Goal: Task Accomplishment & Management: Manage account settings

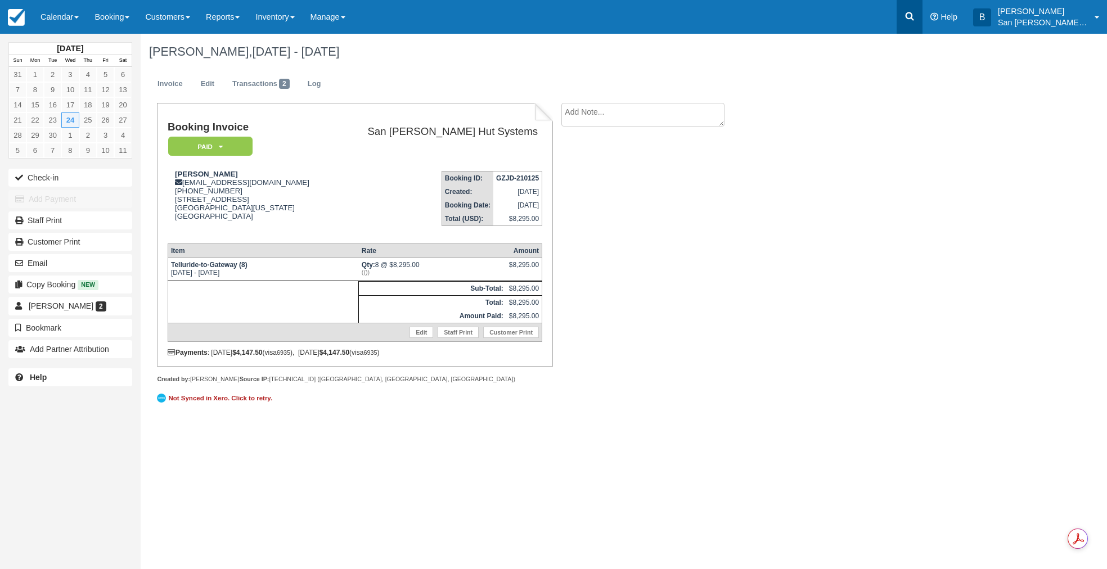
click at [915, 21] on icon at bounding box center [909, 16] width 11 height 11
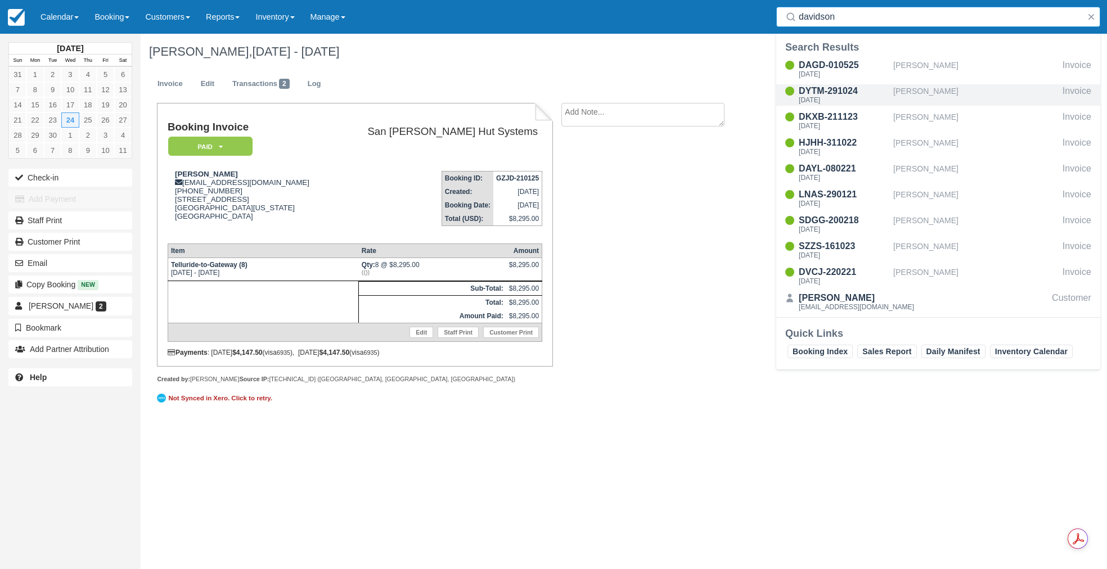
type input "davidson"
click at [842, 101] on div "[DATE]" at bounding box center [844, 100] width 90 height 7
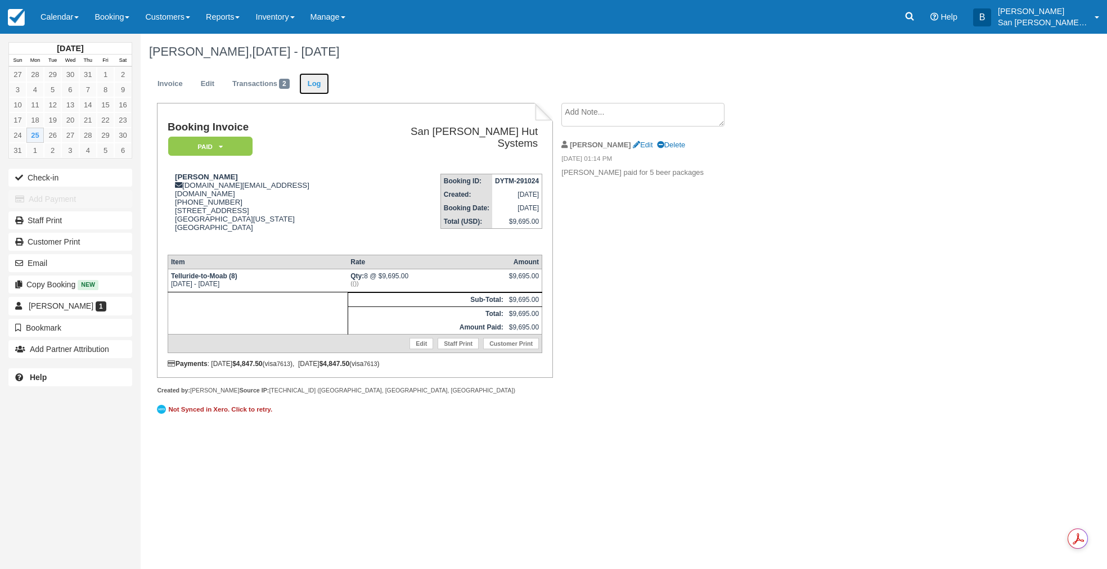
click at [304, 84] on link "Log" at bounding box center [314, 84] width 30 height 22
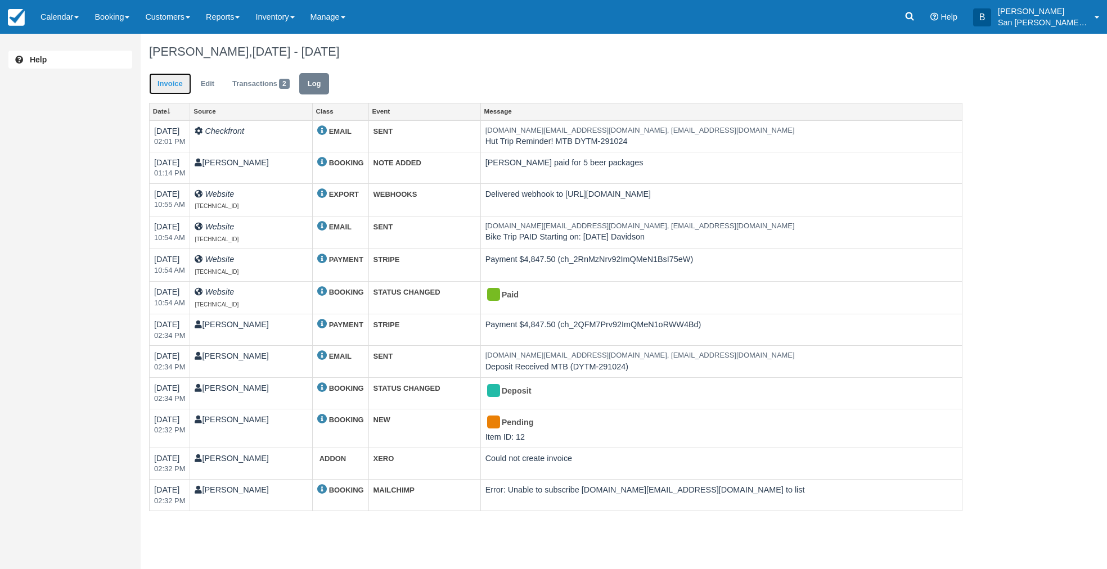
click at [171, 73] on link "Invoice" at bounding box center [170, 84] width 42 height 22
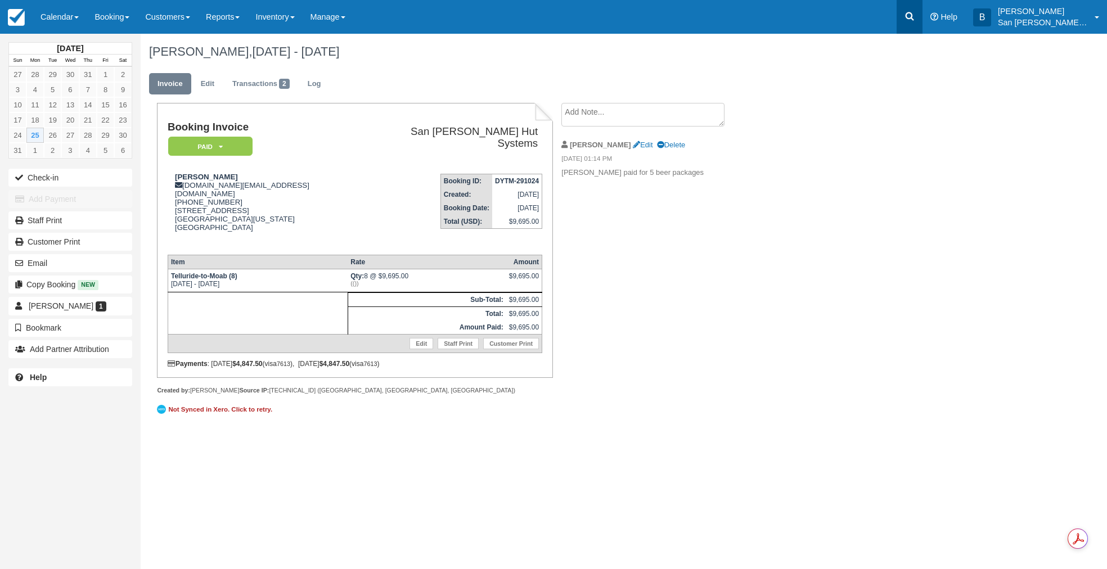
click at [917, 9] on link at bounding box center [909, 17] width 26 height 34
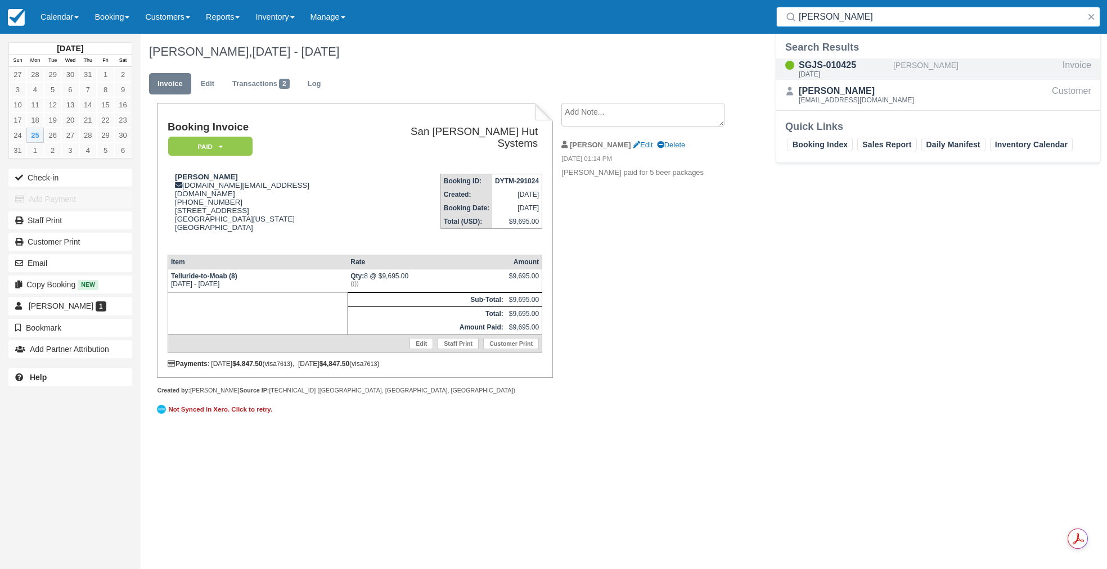
type input "pfirman"
click at [839, 71] on div "[DATE]" at bounding box center [844, 74] width 90 height 7
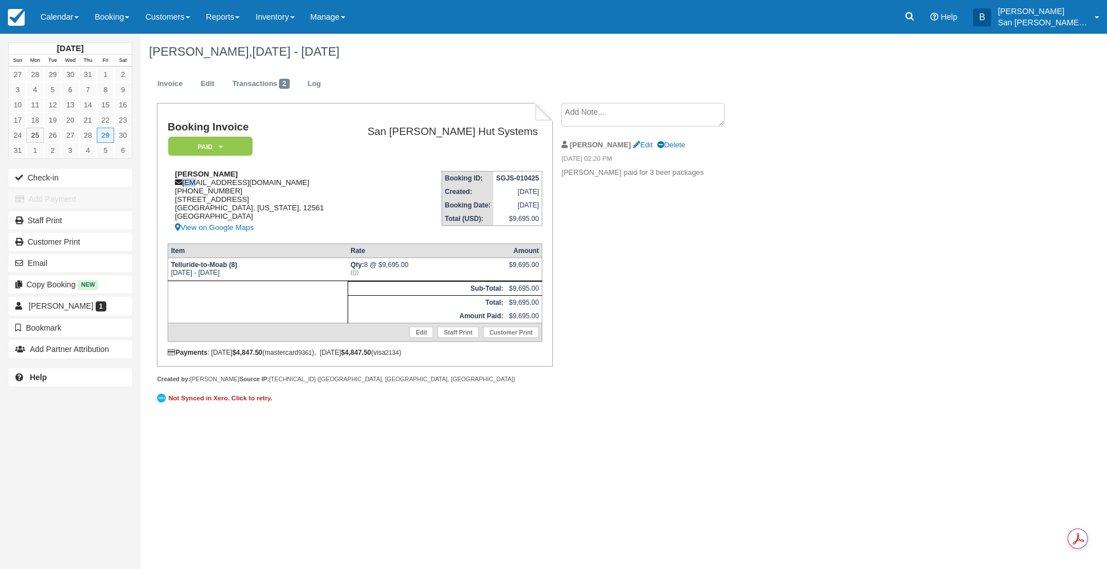
drag, startPoint x: 183, startPoint y: 184, endPoint x: 220, endPoint y: 181, distance: 37.2
click at [189, 184] on div "[PERSON_NAME] [EMAIL_ADDRESS][DOMAIN_NAME] [PHONE_NUMBER] [STREET_ADDRESS][US_S…" at bounding box center [255, 202] width 174 height 65
click at [260, 163] on td "[PERSON_NAME] [EMAIL_ADDRESS][DOMAIN_NAME] [PHONE_NUMBER] [STREET_ADDRESS][US_S…" at bounding box center [255, 198] width 174 height 72
drag, startPoint x: 185, startPoint y: 183, endPoint x: 217, endPoint y: 182, distance: 31.5
click at [296, 187] on div "[PERSON_NAME] [EMAIL_ADDRESS][DOMAIN_NAME] [PHONE_NUMBER] [STREET_ADDRESS][US_S…" at bounding box center [255, 202] width 174 height 65
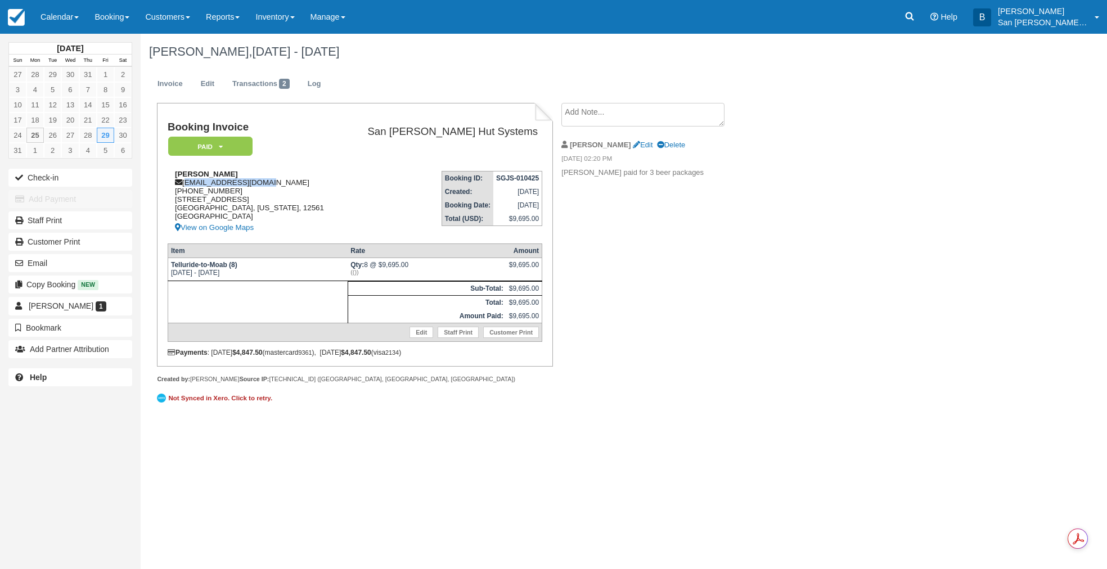
click at [316, 183] on div "[PERSON_NAME] [EMAIL_ADDRESS][DOMAIN_NAME] [PHONE_NUMBER] [STREET_ADDRESS][US_S…" at bounding box center [255, 202] width 174 height 65
drag, startPoint x: 185, startPoint y: 183, endPoint x: 264, endPoint y: 183, distance: 78.7
click at [264, 183] on div "Jeanne Pfirman jpfirman@outlook.com 1 (845) 514-6586 91 Dug Rd New Paltz, New Y…" at bounding box center [255, 202] width 174 height 65
copy div "jpfirman@outlook.com"
click at [915, 18] on icon at bounding box center [909, 16] width 11 height 11
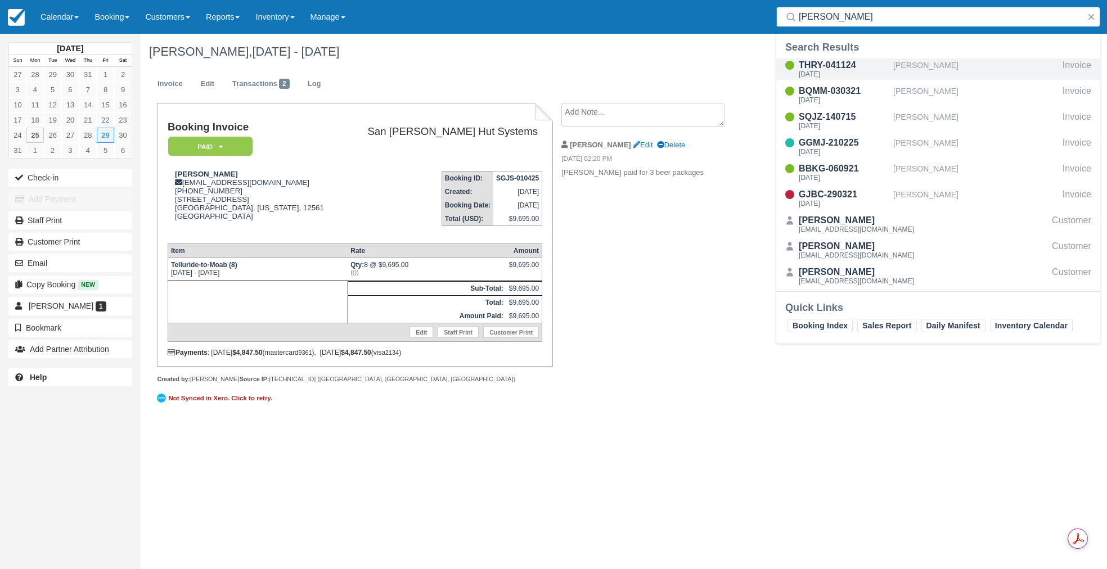
type input "carver"
click at [823, 67] on div "THRY-041124" at bounding box center [844, 64] width 90 height 13
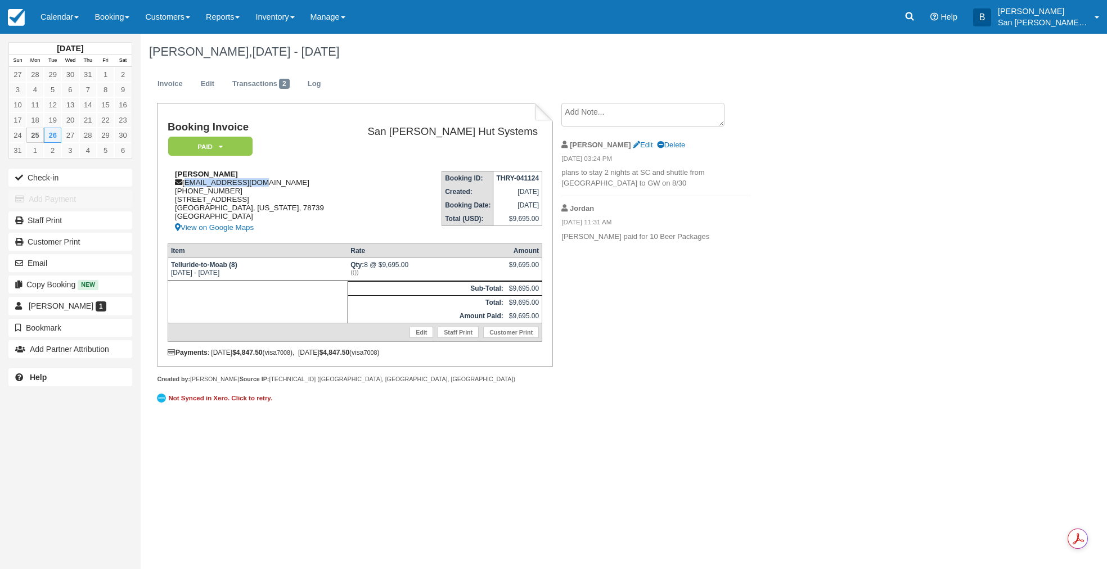
drag, startPoint x: 185, startPoint y: 182, endPoint x: 266, endPoint y: 182, distance: 81.0
click at [266, 182] on div "Justin Carver juttin05@gmail.com 1 (512) 318-4007 11807 Hobbiton Trail Austin, …" at bounding box center [255, 202] width 174 height 65
copy div "[EMAIL_ADDRESS][DOMAIN_NAME]"
click at [915, 15] on icon at bounding box center [909, 16] width 11 height 11
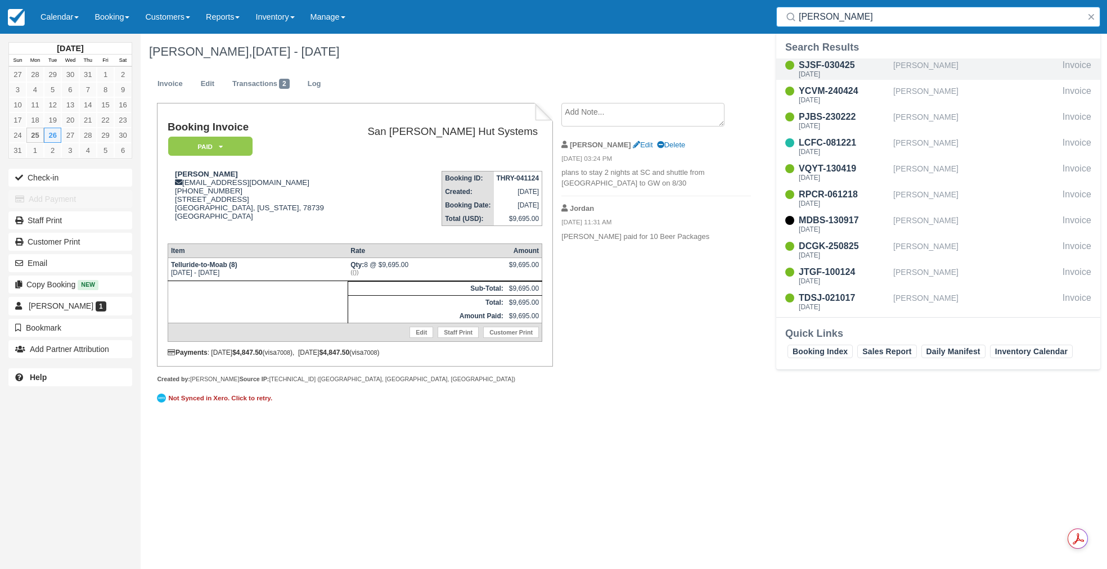
type input "arnold"
click at [830, 67] on div "SJSF-030425" at bounding box center [844, 64] width 90 height 13
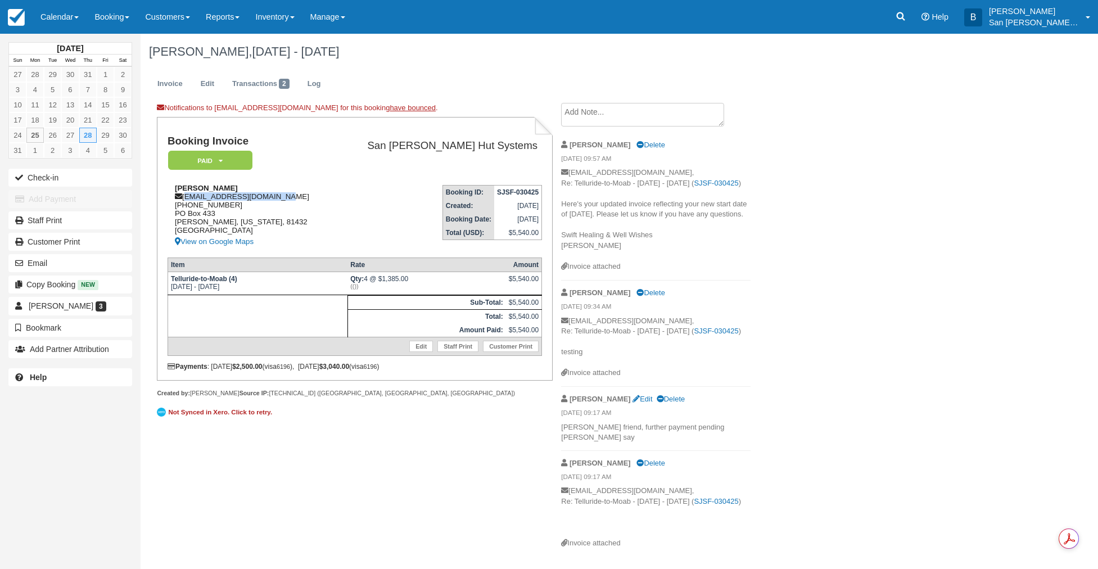
drag, startPoint x: 186, startPoint y: 199, endPoint x: 269, endPoint y: 199, distance: 82.7
click at [276, 199] on div "[PERSON_NAME] [EMAIL_ADDRESS][DOMAIN_NAME] [PHONE_NUMBER] [STREET_ADDRESS][PERS…" at bounding box center [250, 216] width 165 height 65
copy div "kristinarnold2@gmail.com"
click at [904, 9] on link at bounding box center [901, 17] width 26 height 34
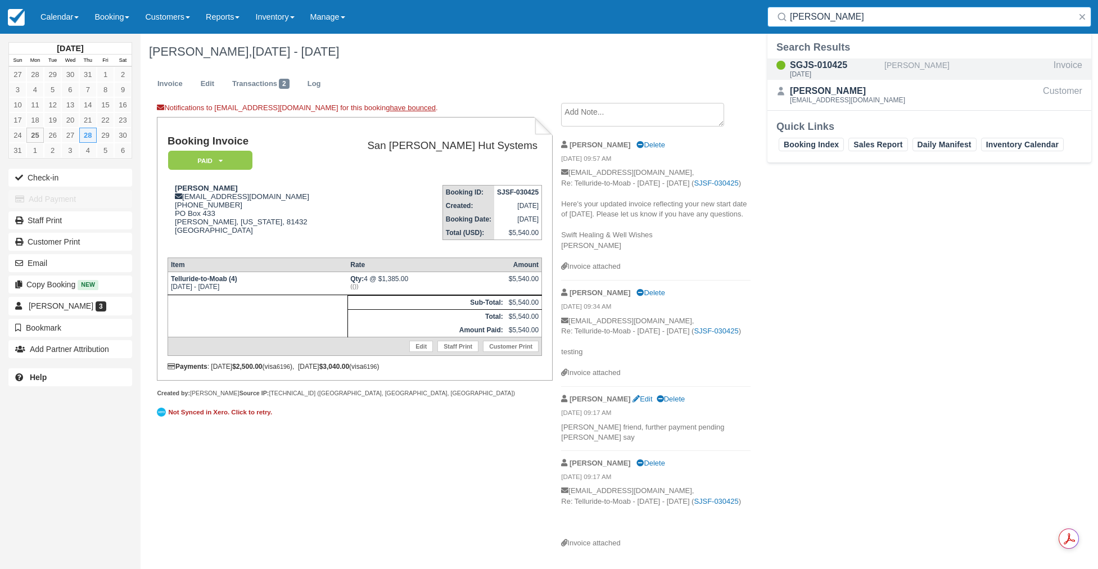
type input "pfirman"
click at [836, 71] on div "[DATE]" at bounding box center [835, 74] width 90 height 7
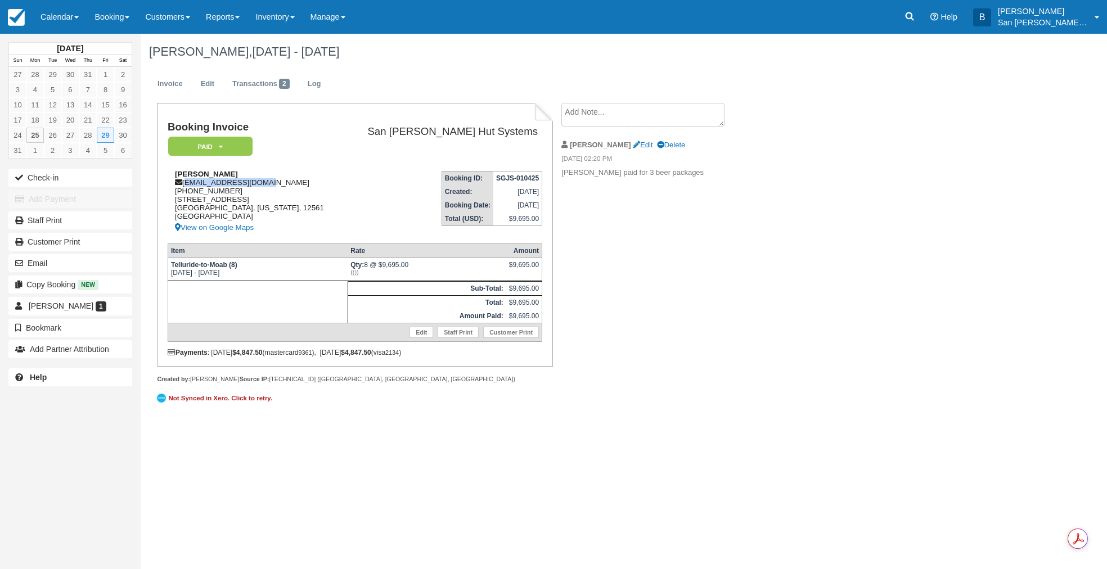
drag, startPoint x: 184, startPoint y: 183, endPoint x: 239, endPoint y: 182, distance: 54.6
click at [285, 184] on div "Jeanne Pfirman jpfirman@outlook.com 1 (845) 514-6586 91 Dug Rd New Paltz, New Y…" at bounding box center [255, 202] width 174 height 65
copy div "jpfirman@outlook.com"
click at [915, 14] on icon at bounding box center [909, 16] width 11 height 11
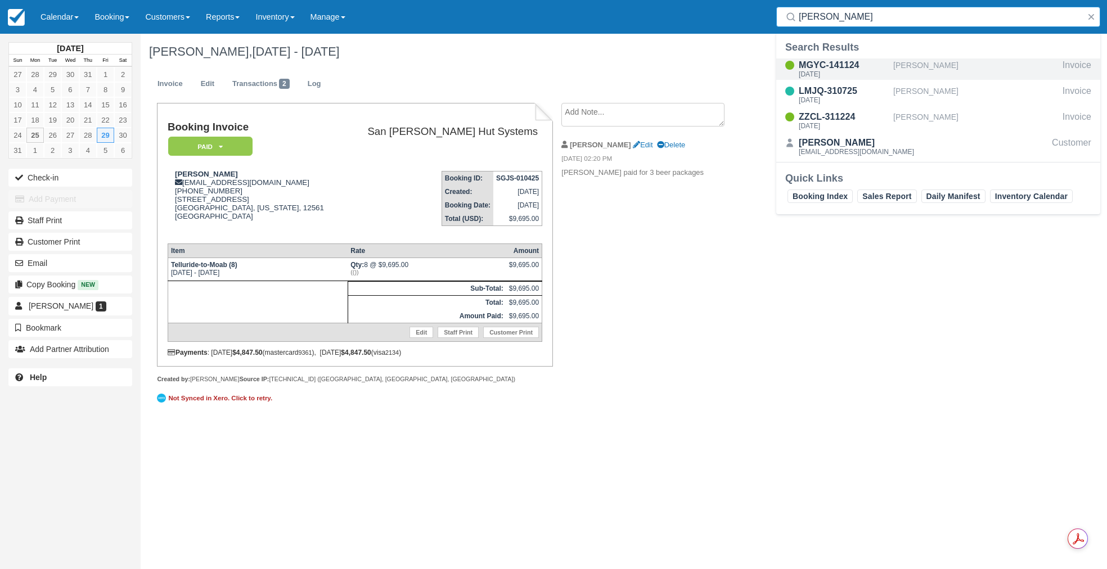
type input "Conroy"
click at [835, 70] on div "MGYC-141124" at bounding box center [844, 64] width 90 height 13
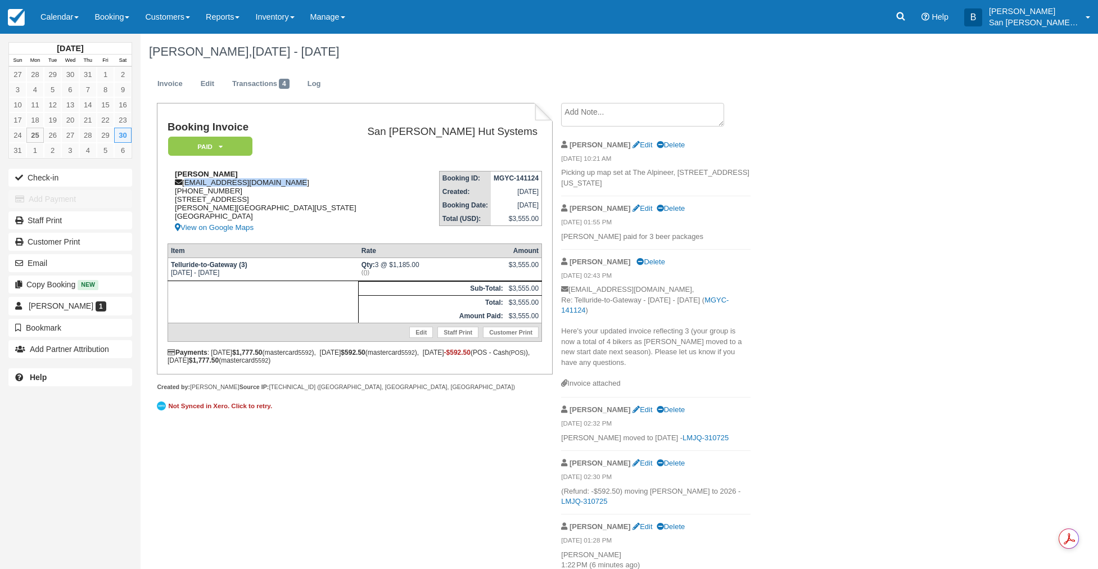
drag, startPoint x: 186, startPoint y: 182, endPoint x: 287, endPoint y: 183, distance: 101.8
click at [302, 182] on div "Brittany Conroy brittany.dconroy@gmail.com 1 (308) 293-1735 1801 Terrace Ct Ft …" at bounding box center [264, 202] width 192 height 65
copy div "[EMAIL_ADDRESS][DOMAIN_NAME]"
click at [905, 14] on icon at bounding box center [901, 16] width 8 height 8
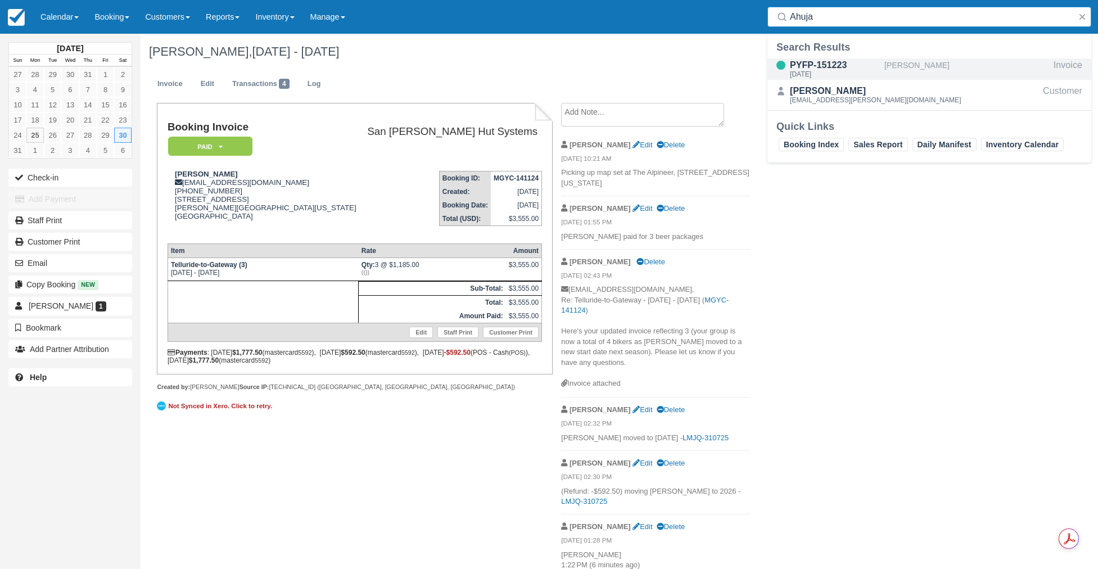
type input "Ahuja"
click at [812, 61] on div "PYFP-151223" at bounding box center [835, 64] width 90 height 13
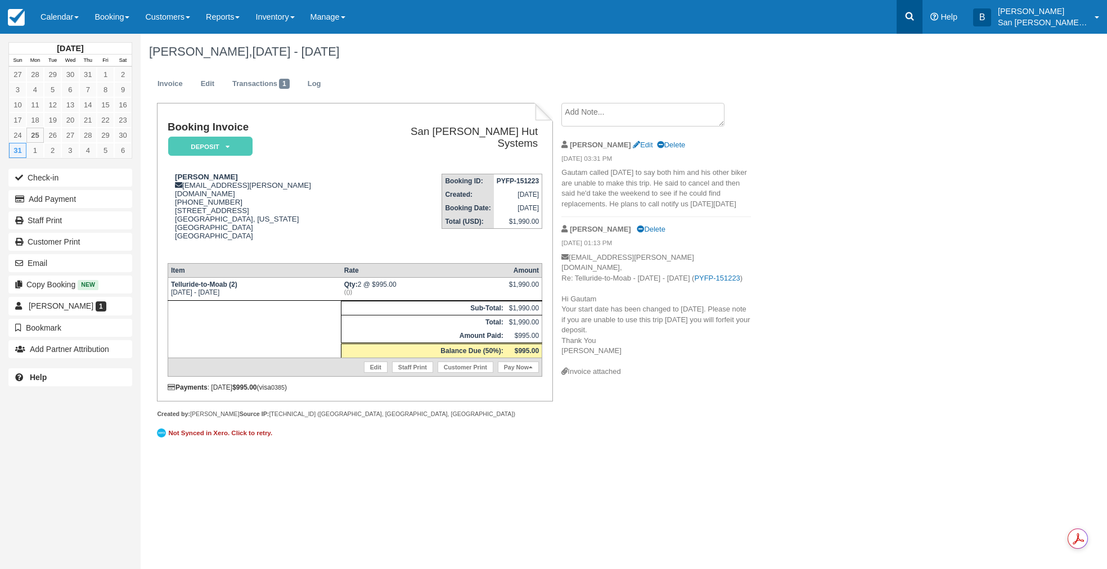
click at [910, 19] on link at bounding box center [909, 17] width 26 height 34
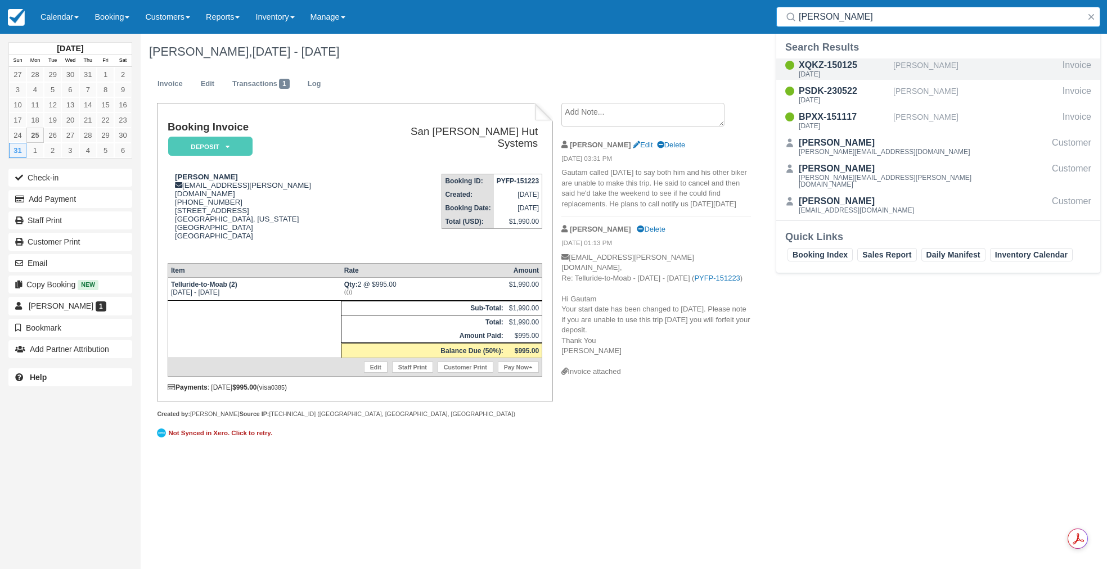
type input "mckee"
click at [816, 67] on div "XQKZ-150125" at bounding box center [844, 64] width 90 height 13
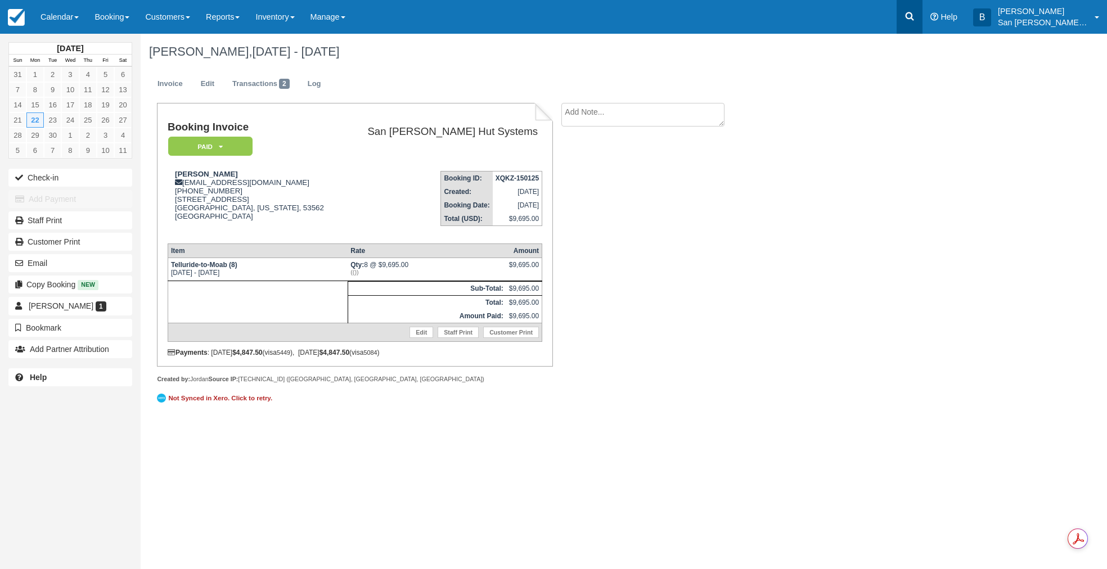
click at [913, 13] on icon at bounding box center [909, 16] width 11 height 11
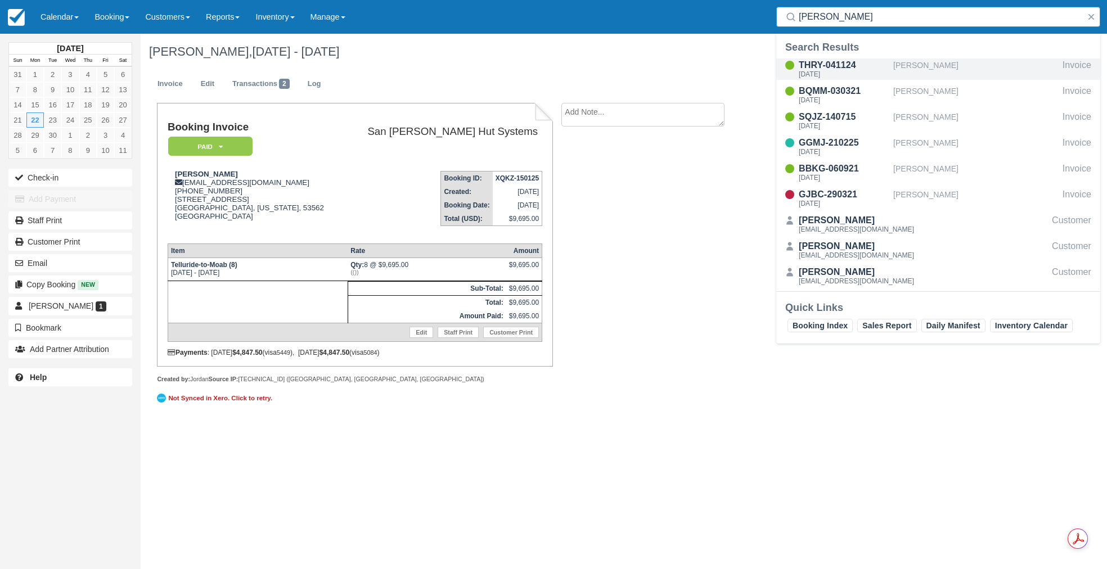
type input "carver"
click at [839, 67] on div "THRY-041124" at bounding box center [844, 64] width 90 height 13
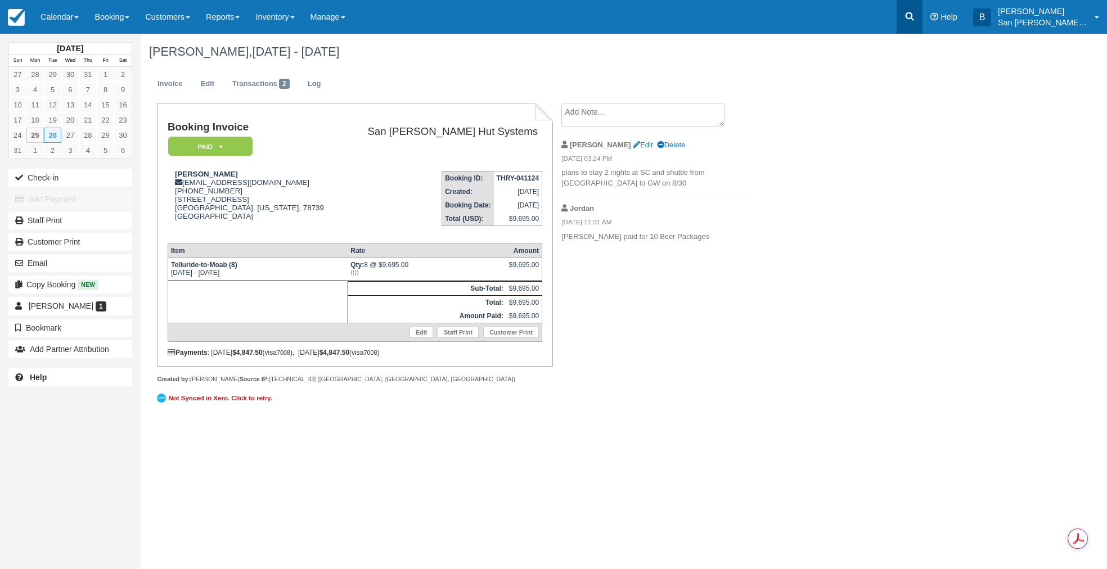
click at [906, 16] on link at bounding box center [909, 17] width 26 height 34
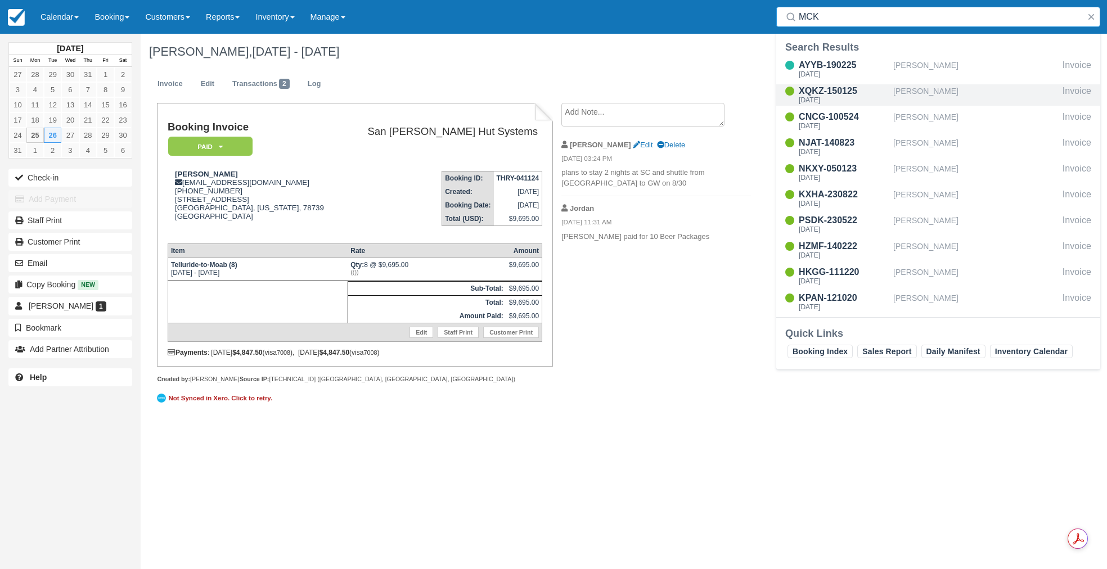
type input "MCK"
click at [845, 100] on div "Mon Sep 22 2025" at bounding box center [844, 100] width 90 height 7
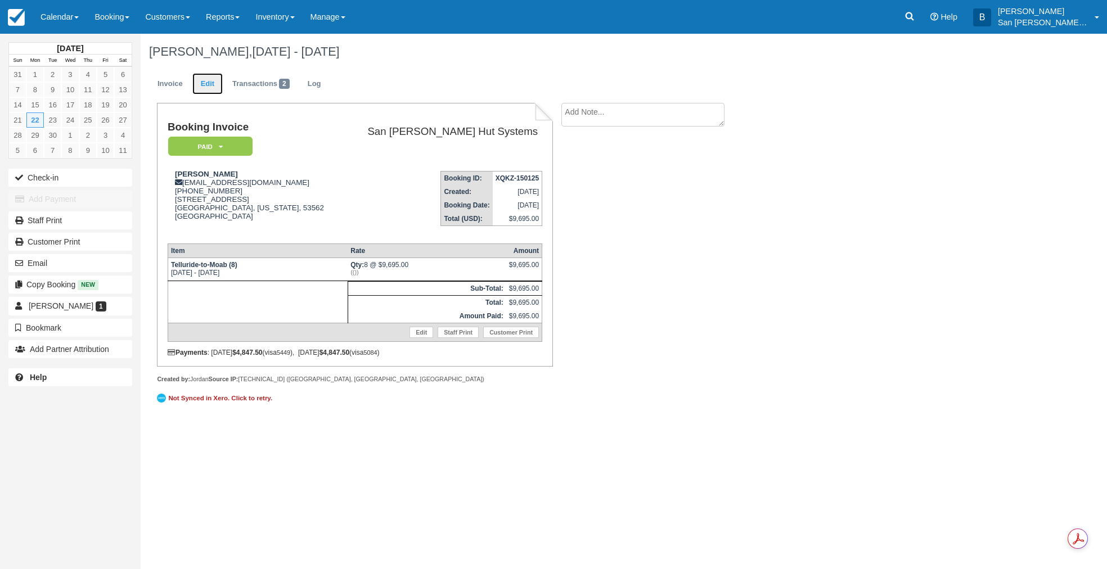
click at [206, 80] on link "Edit" at bounding box center [207, 84] width 30 height 22
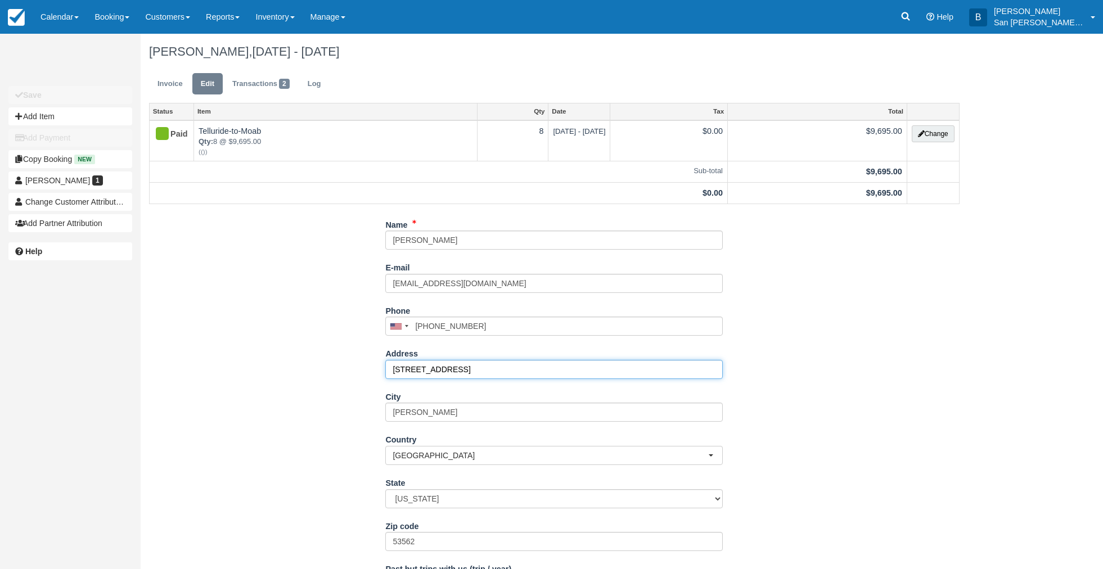
drag, startPoint x: 471, startPoint y: 375, endPoint x: 354, endPoint y: 369, distance: 117.1
click at [354, 369] on div "Name Steve McKee E-mail stevepmckee@gmail.com Did you mean ? Phone United State…" at bounding box center [554, 441] width 827 height 453
type input "265 Wild Horse Drive"
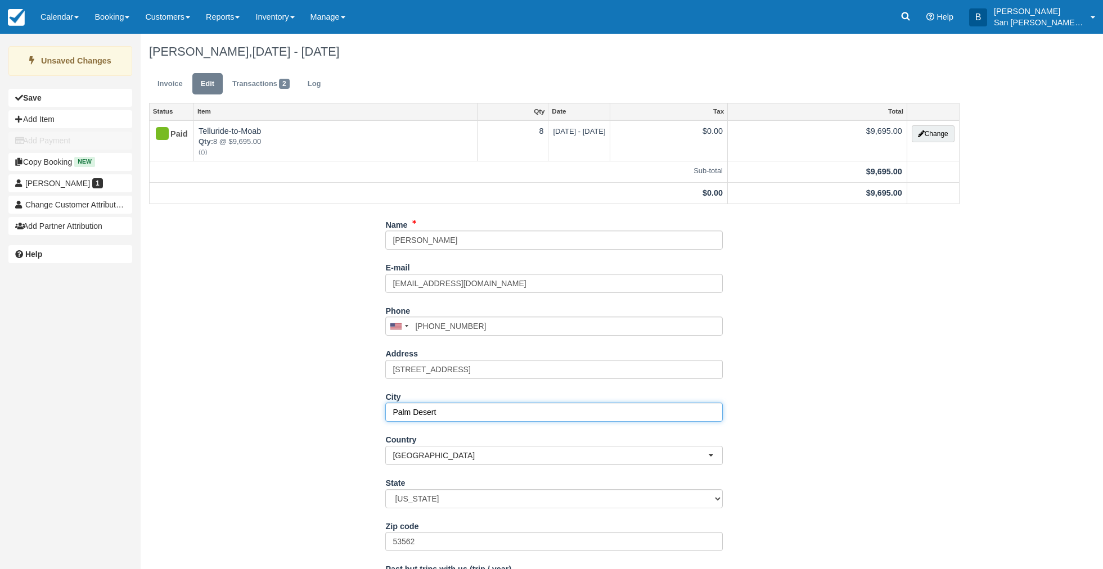
type input "Palm Desert"
select select "CA"
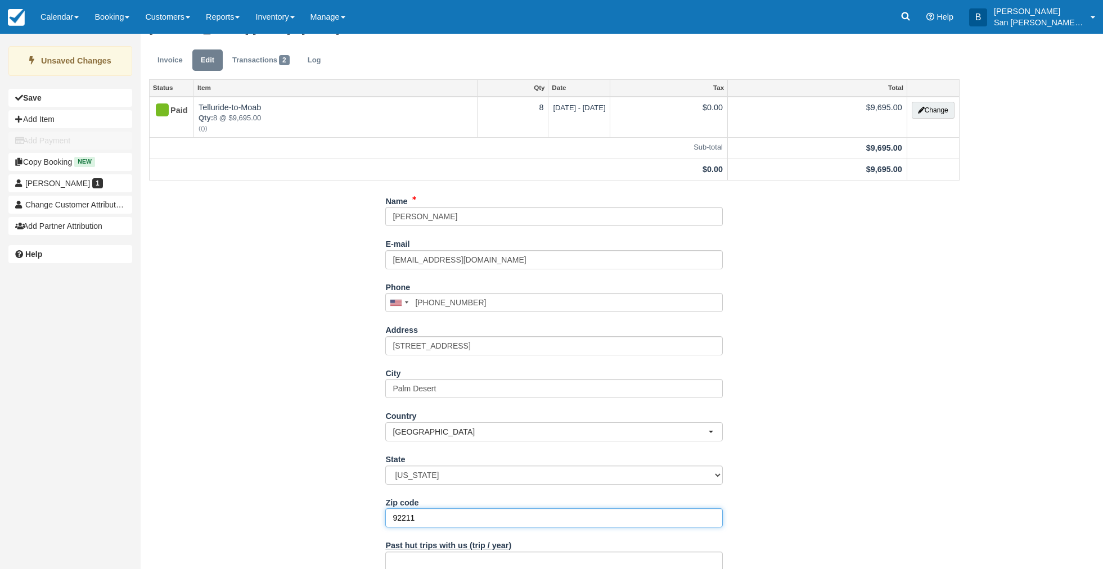
scroll to position [98, 0]
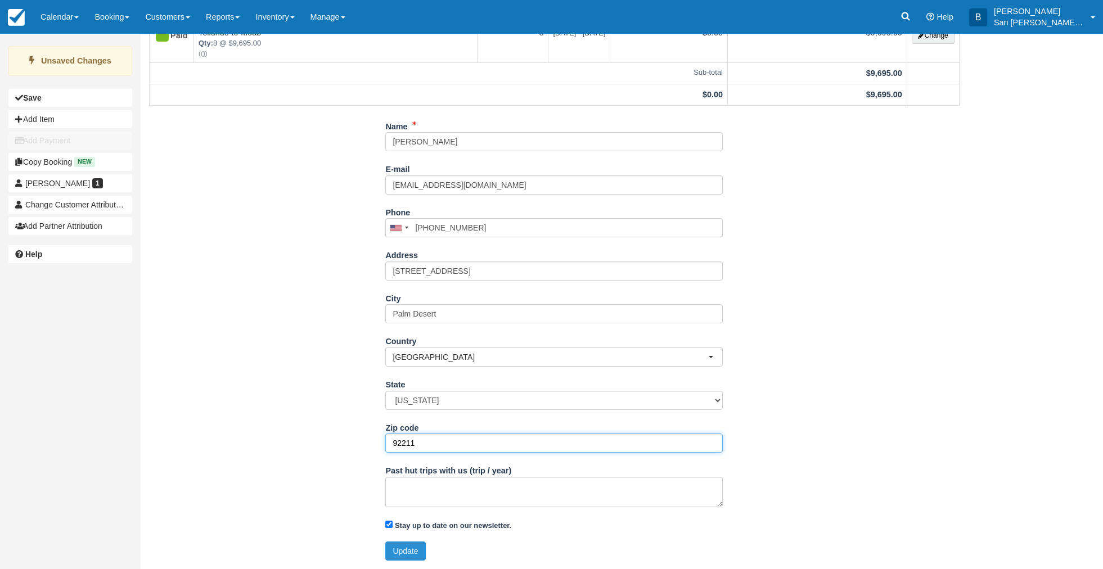
type input "92211"
click at [421, 552] on button "Update" at bounding box center [405, 551] width 40 height 19
type input "+16086983551"
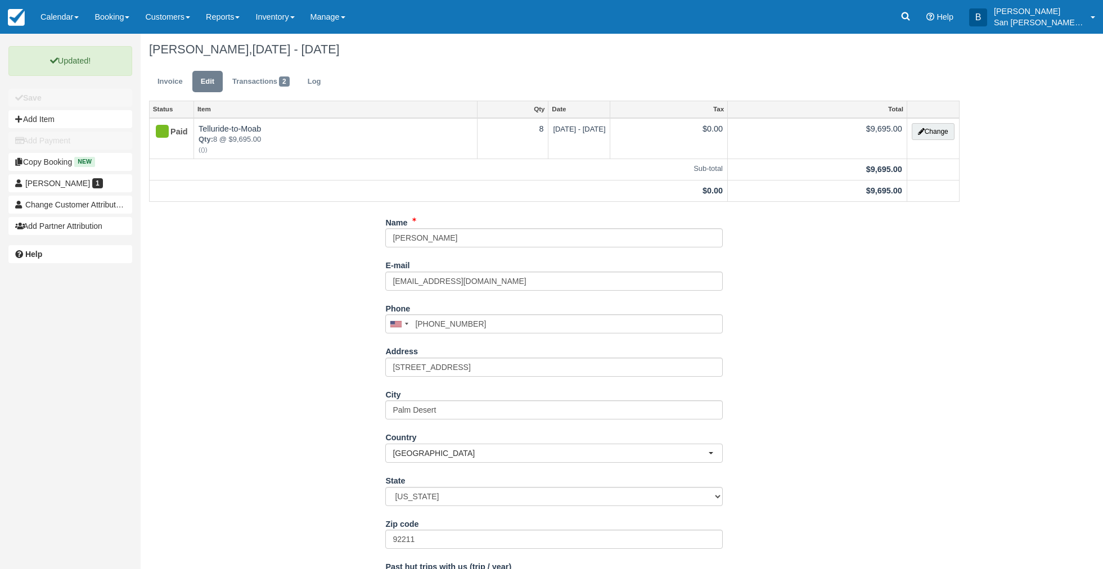
scroll to position [0, 0]
click at [165, 89] on link "Invoice" at bounding box center [170, 84] width 42 height 22
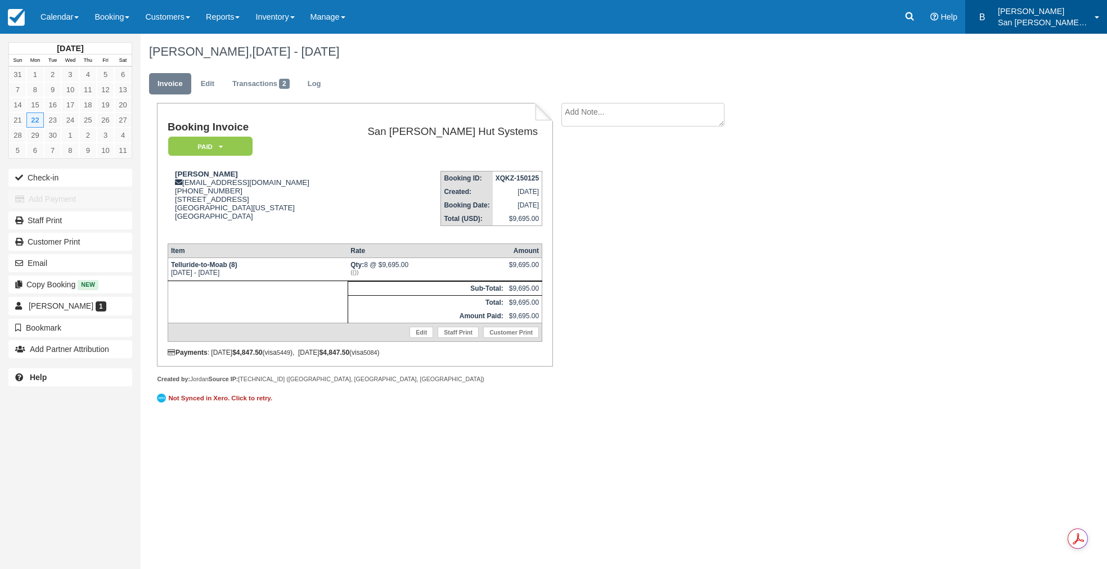
click at [1023, 17] on div "[PERSON_NAME] San [PERSON_NAME] Hut Systems" at bounding box center [1043, 20] width 90 height 28
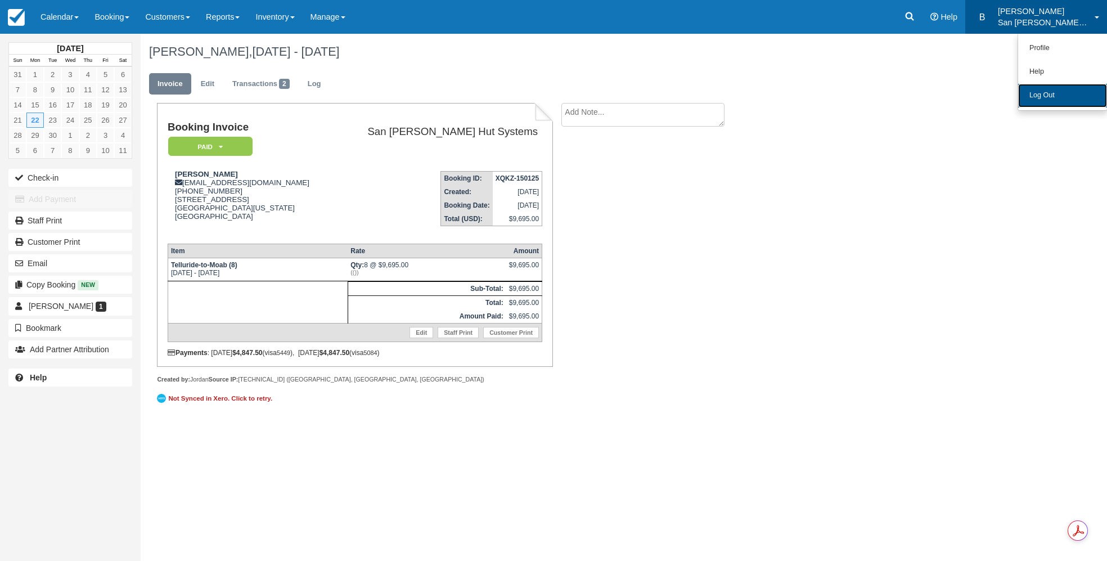
drag, startPoint x: 1043, startPoint y: 94, endPoint x: 1025, endPoint y: 83, distance: 21.4
click at [1043, 94] on link "Log Out" at bounding box center [1062, 96] width 89 height 24
